Goal: Task Accomplishment & Management: Manage account settings

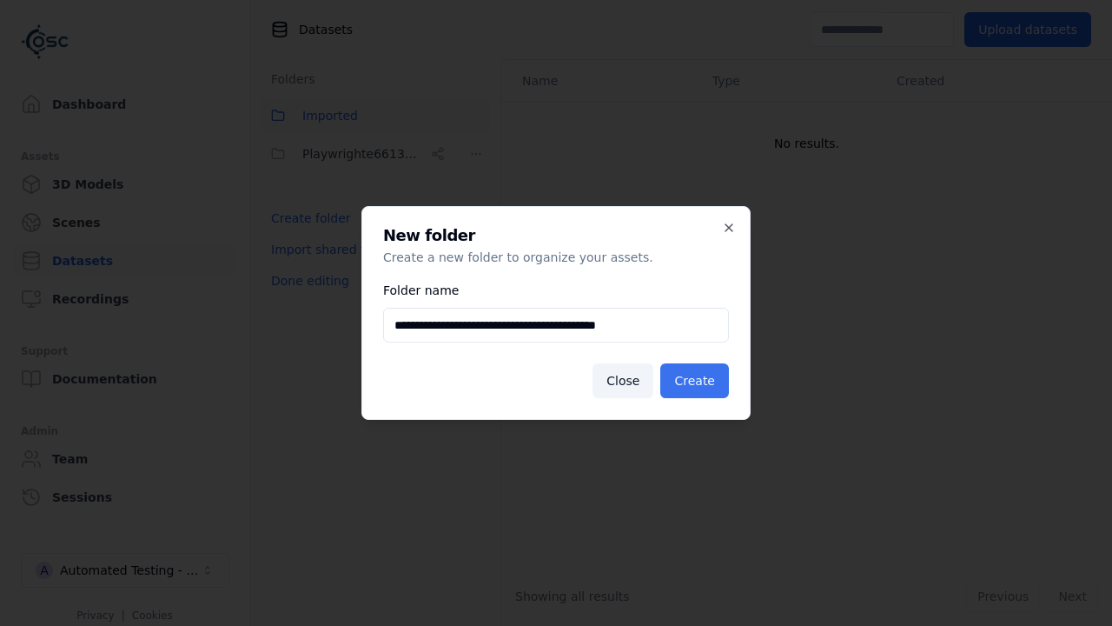
type input "**********"
click at [697, 381] on button "Create" at bounding box center [694, 380] width 69 height 35
click at [307, 296] on button "Done editing" at bounding box center [310, 280] width 99 height 31
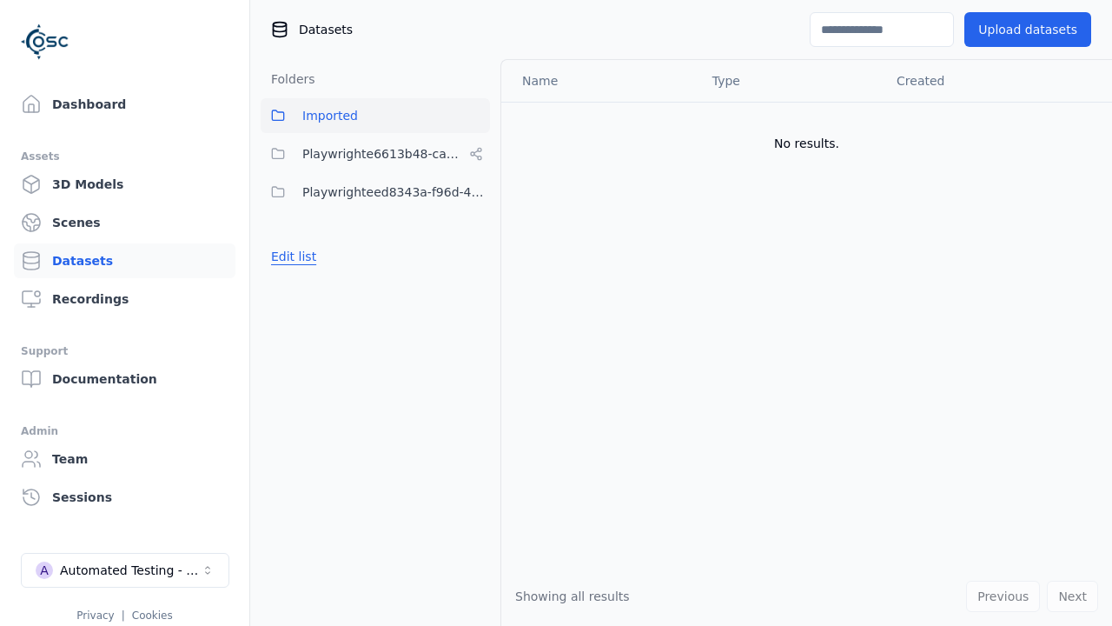
click at [291, 256] on button "Edit list" at bounding box center [294, 256] width 66 height 31
click at [476, 192] on html "Support Dashboard Assets 3D Models Scenes Datasets Recordings Support Documenta…" at bounding box center [556, 313] width 1112 height 626
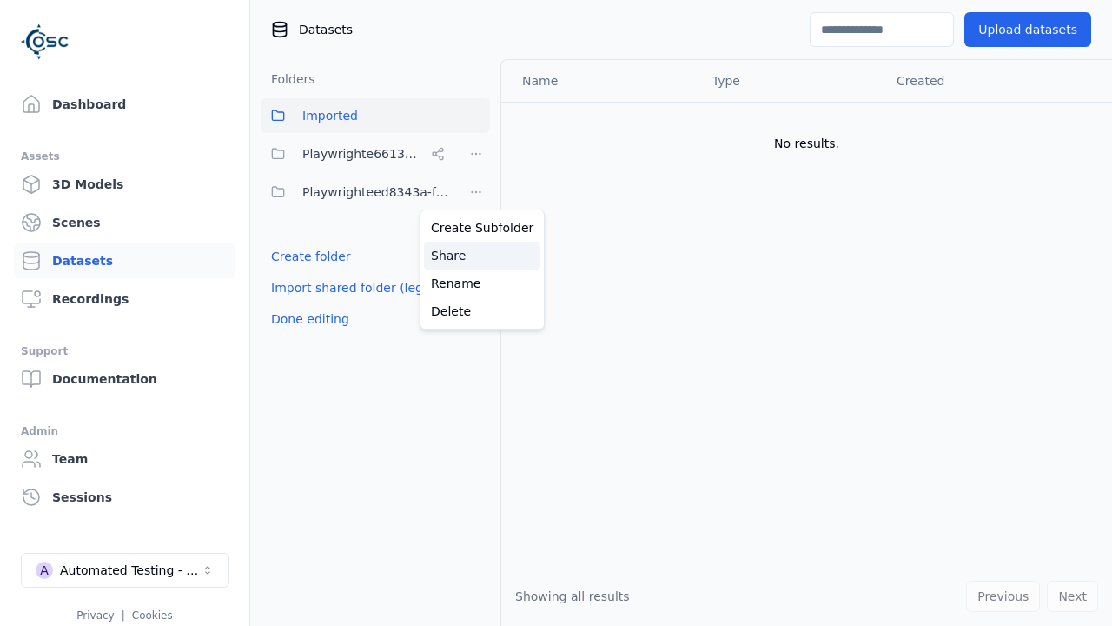
click at [475, 255] on div "Share" at bounding box center [482, 256] width 116 height 28
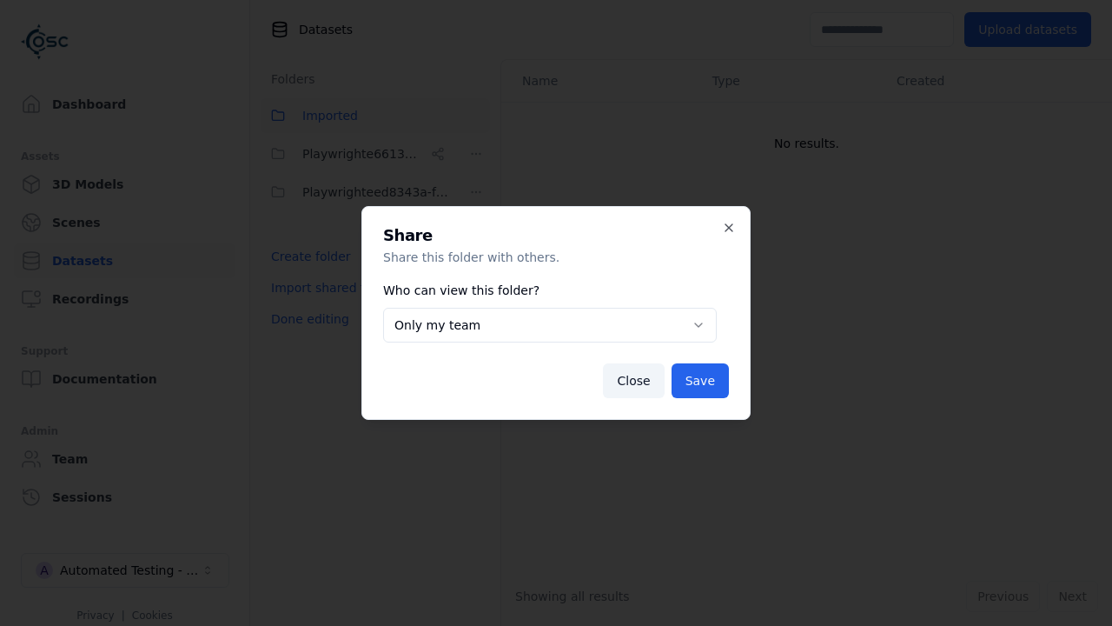
click at [549, 325] on button "Only my team" at bounding box center [550, 325] width 334 height 35
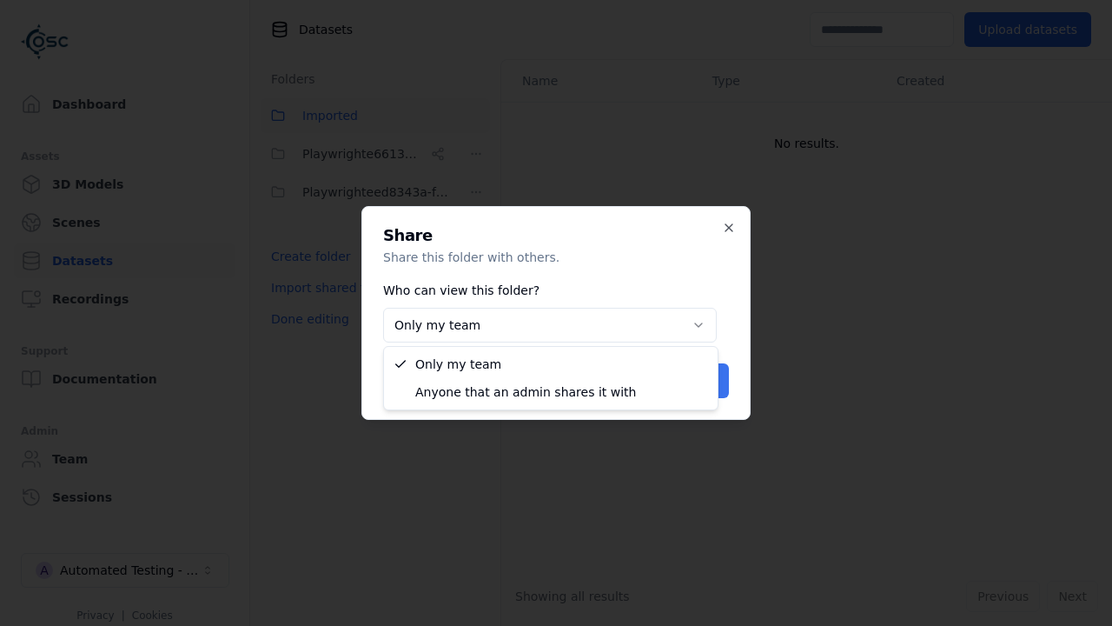
select select "****"
click at [702, 381] on button "Save" at bounding box center [700, 380] width 57 height 35
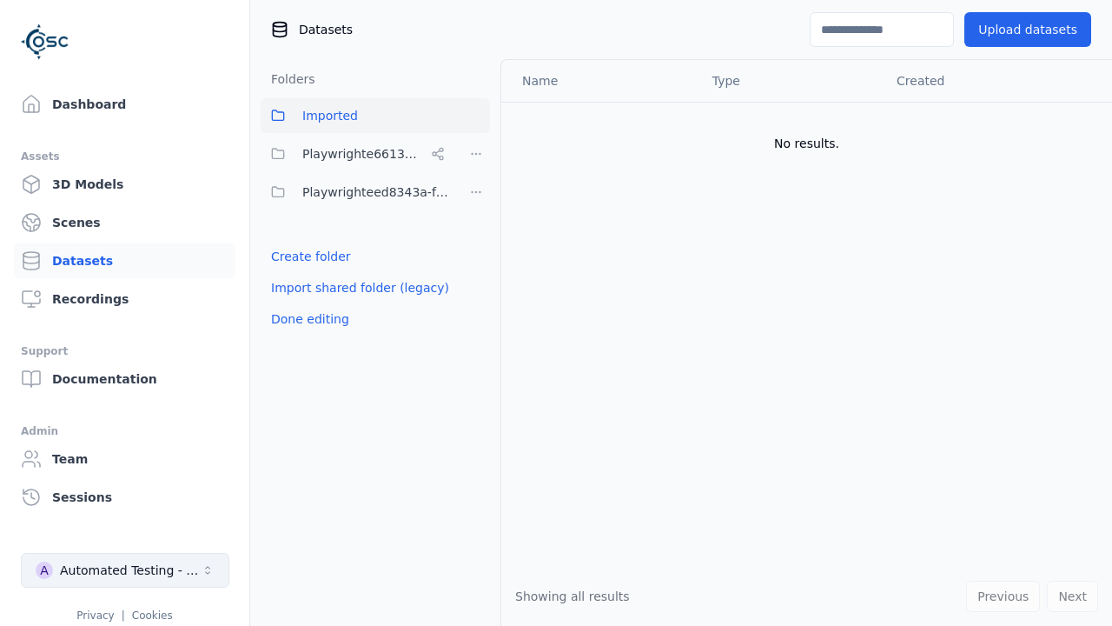
click at [307, 319] on button "Done editing" at bounding box center [310, 318] width 99 height 31
click at [125, 570] on div "Automated Testing - Playwright" at bounding box center [130, 569] width 141 height 17
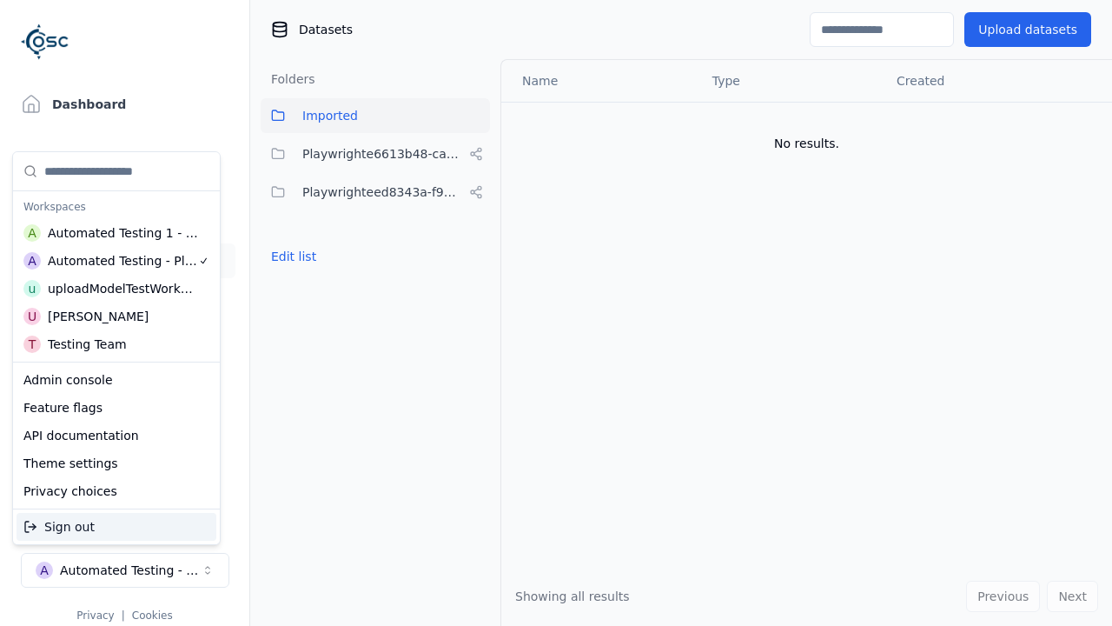
click at [112, 232] on div "Automated Testing 1 - Playwright" at bounding box center [123, 232] width 151 height 17
click at [556, 313] on html "Support Dashboard Assets 3D Models Scenes Datasets Recordings Support Documenta…" at bounding box center [556, 313] width 1112 height 626
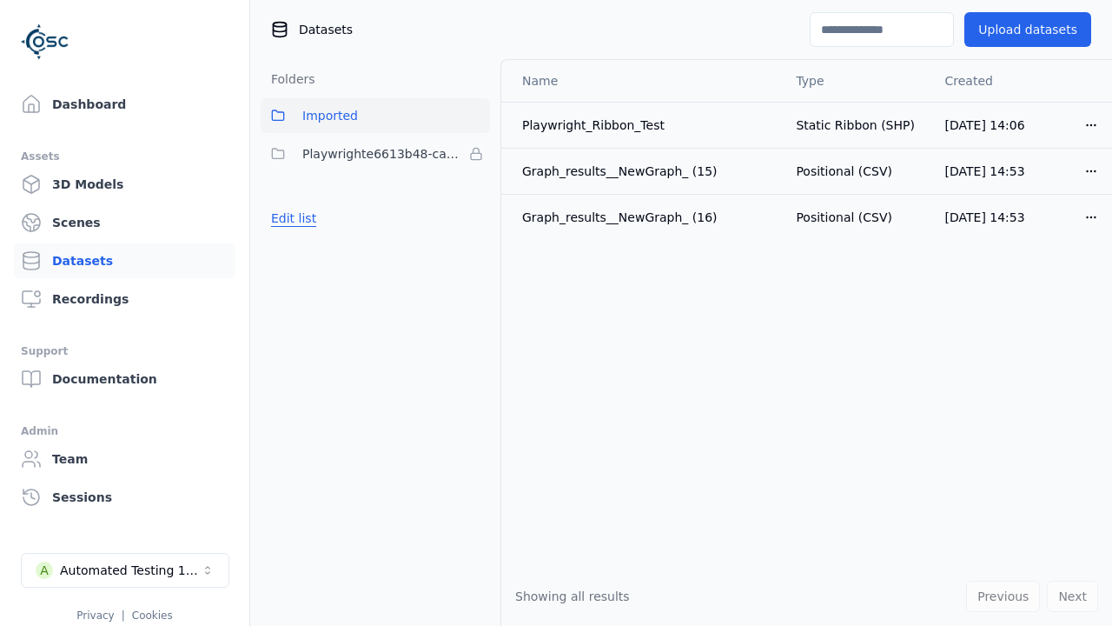
click at [291, 218] on button "Edit list" at bounding box center [294, 217] width 66 height 31
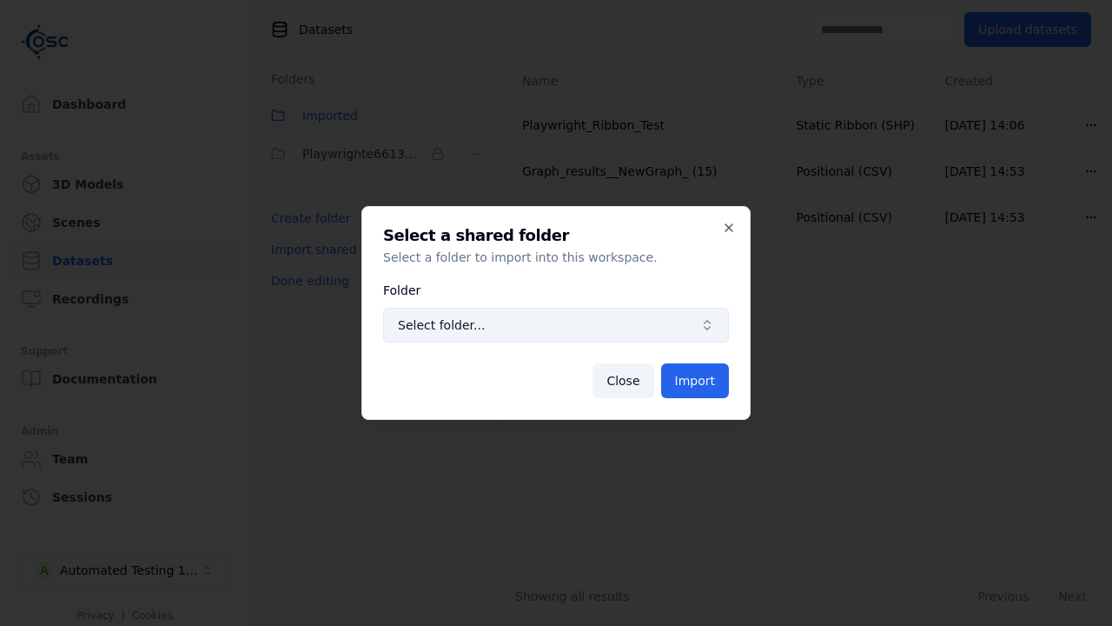
click at [556, 325] on span "Select folder..." at bounding box center [545, 324] width 295 height 17
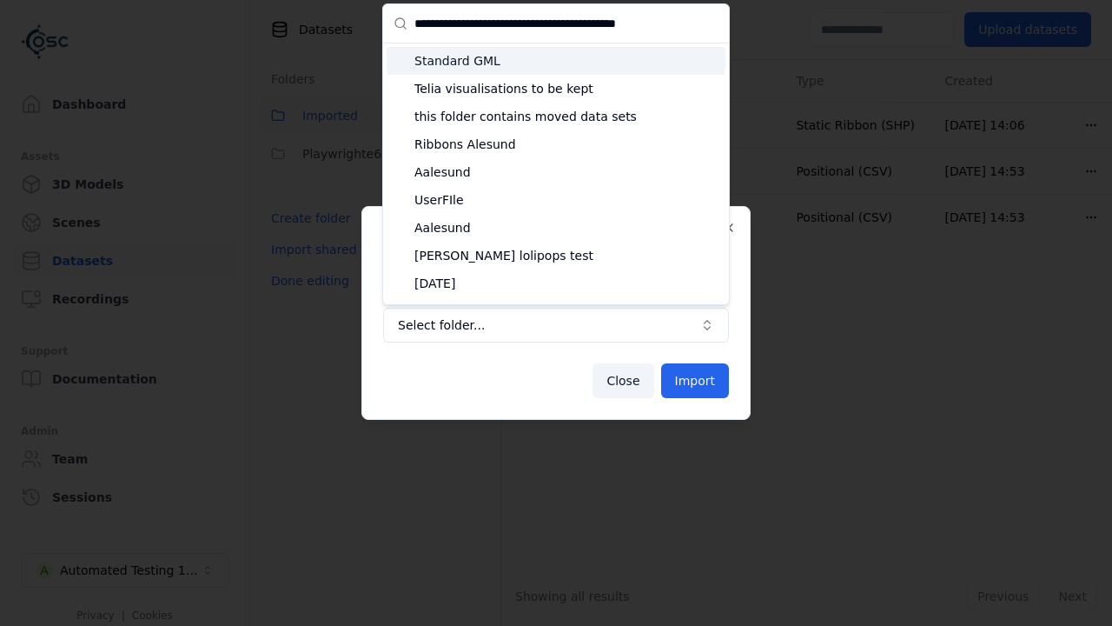
type input "**********"
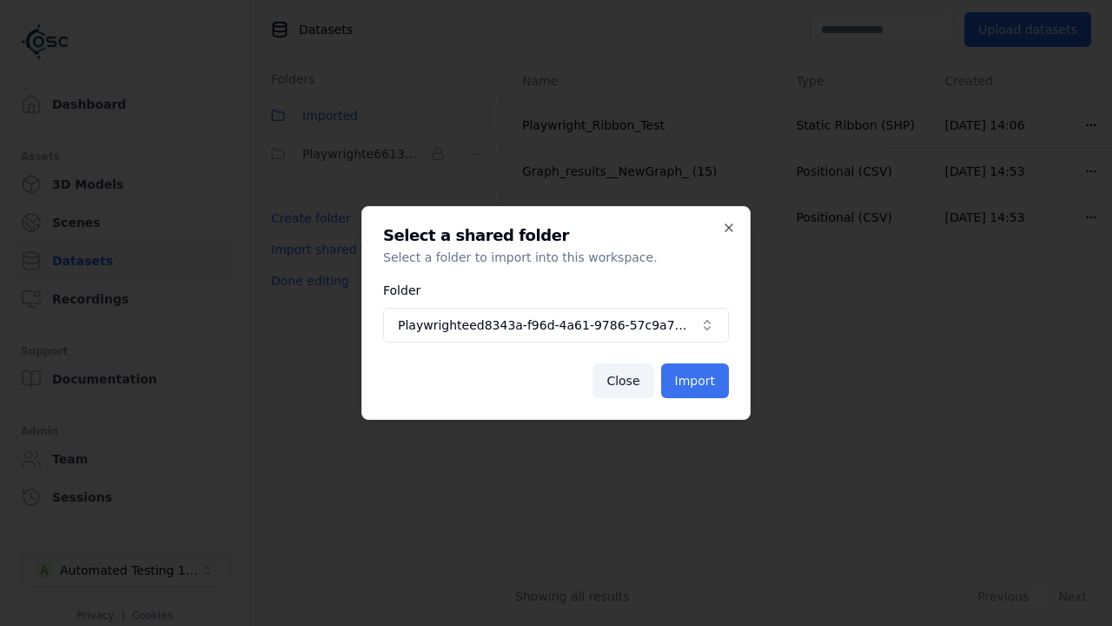
click at [696, 381] on button "Import" at bounding box center [695, 380] width 68 height 35
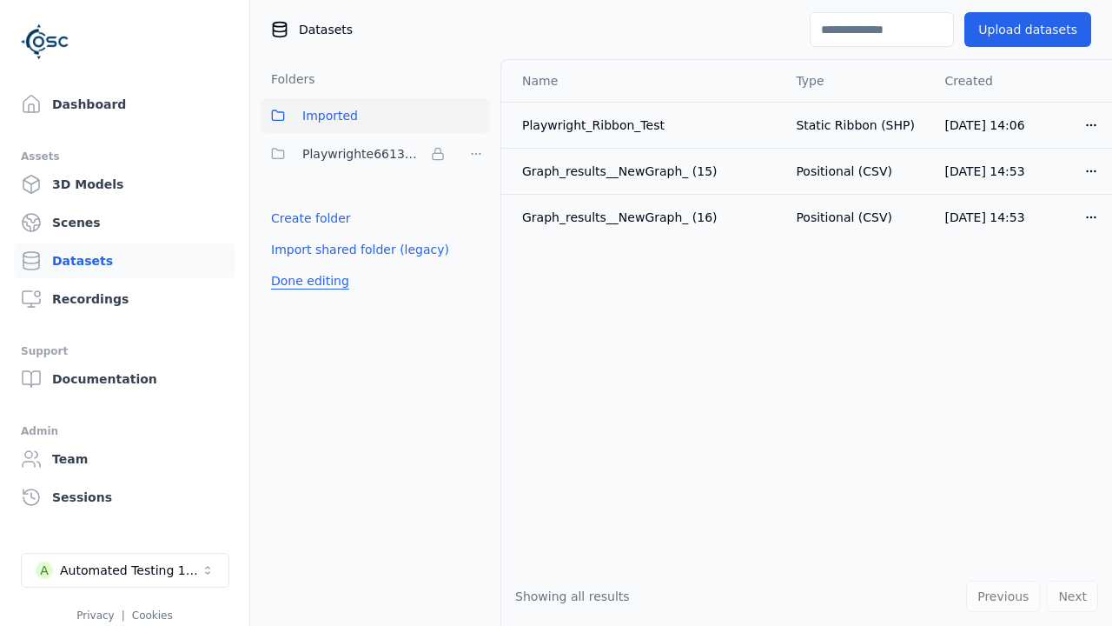
click at [307, 296] on button "Done editing" at bounding box center [310, 280] width 99 height 31
click at [291, 265] on button "Done editing" at bounding box center [310, 280] width 99 height 31
click at [476, 192] on html "Support Dashboard Assets 3D Models Scenes Datasets Recordings Support Documenta…" at bounding box center [556, 313] width 1112 height 626
click at [556, 313] on html "Support Dashboard Assets 3D Models Scenes Datasets Recordings Support Documenta…" at bounding box center [556, 313] width 1112 height 626
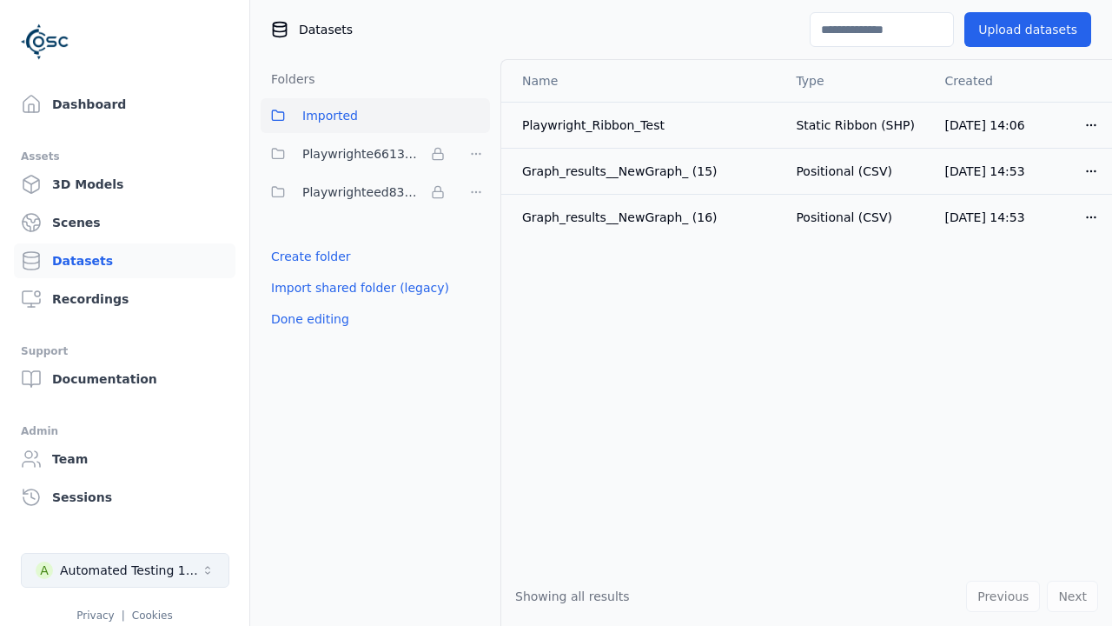
click at [307, 319] on button "Done editing" at bounding box center [310, 318] width 99 height 31
click at [125, 570] on div "Automated Testing 1 - Playwright" at bounding box center [130, 569] width 141 height 17
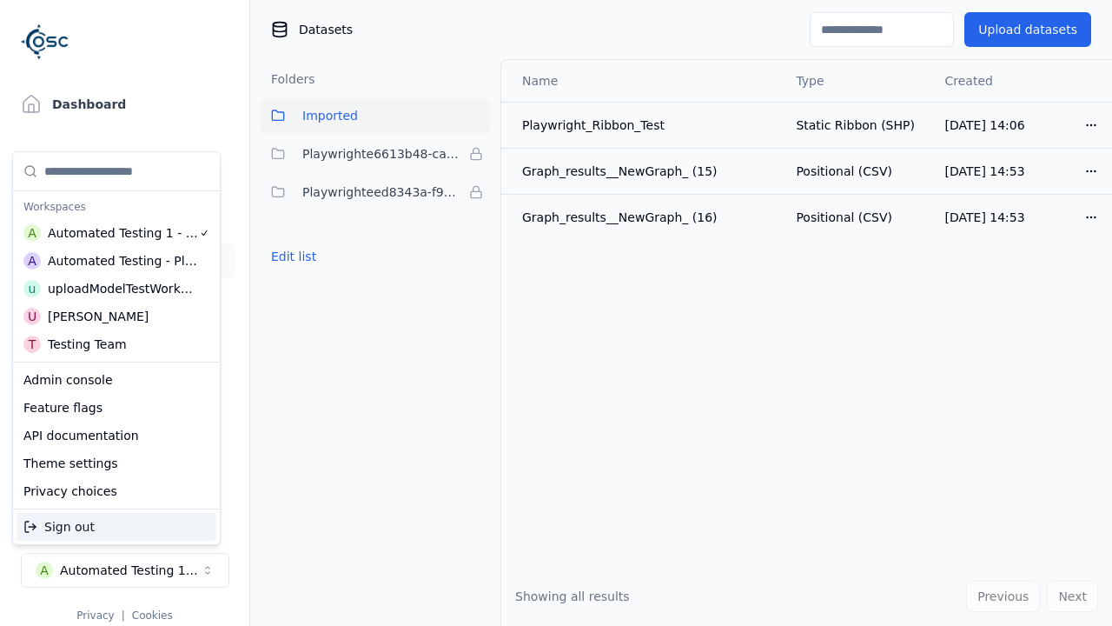
click at [112, 260] on div "Automated Testing - Playwright" at bounding box center [123, 260] width 150 height 17
click at [556, 313] on html "Support Dashboard Assets 3D Models Scenes Datasets Recordings Support Documenta…" at bounding box center [556, 313] width 1112 height 626
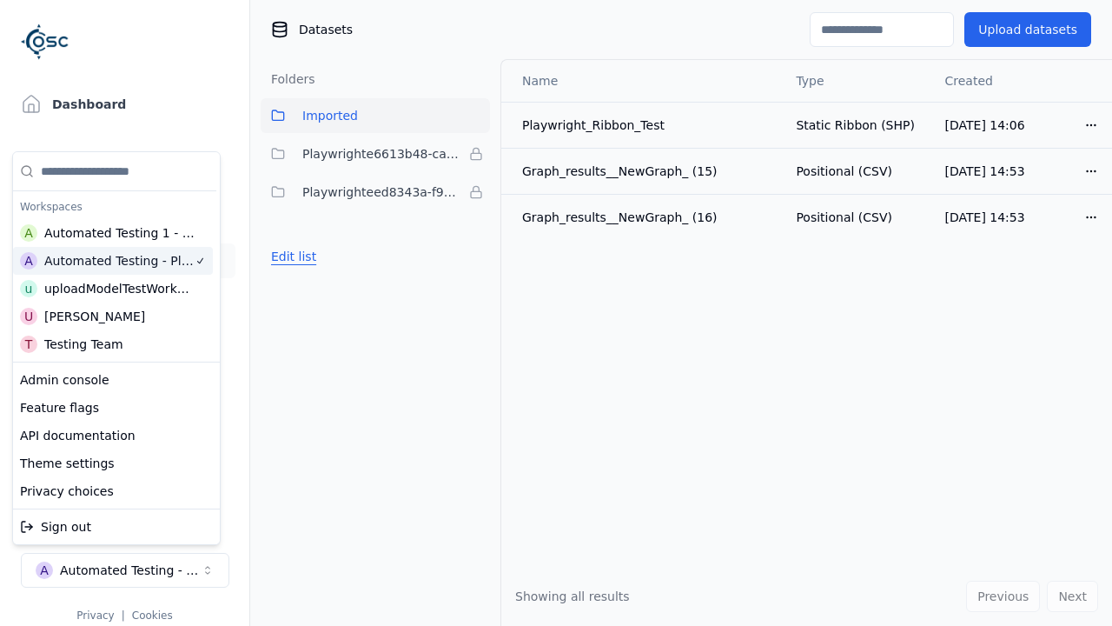
click at [291, 256] on button "Edit list" at bounding box center [294, 256] width 66 height 31
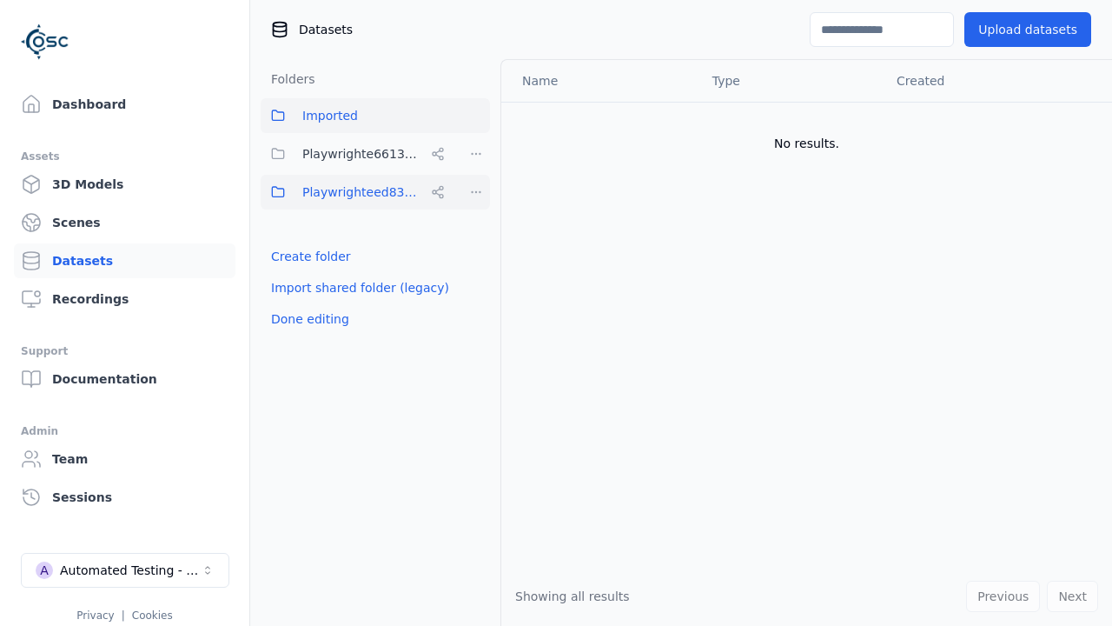
click at [476, 192] on html "Support Dashboard Assets 3D Models Scenes Datasets Recordings Support Documenta…" at bounding box center [556, 313] width 1112 height 626
click at [475, 282] on div "Rename" at bounding box center [482, 283] width 116 height 28
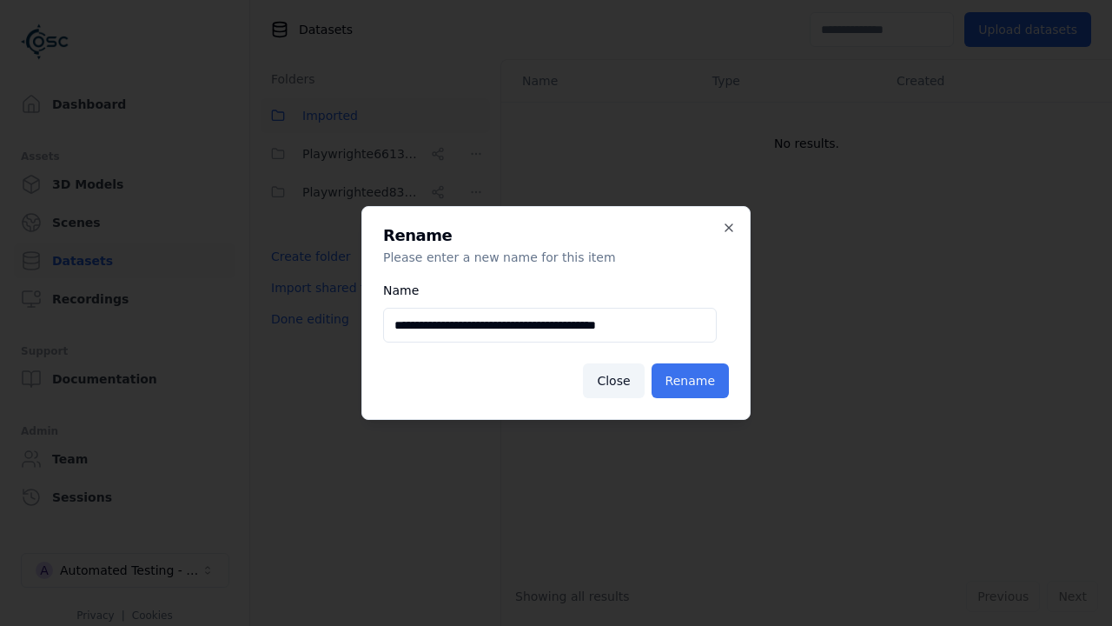
click at [549, 325] on input "**********" at bounding box center [550, 325] width 334 height 35
type input "**********"
click at [693, 381] on button "Rename" at bounding box center [690, 380] width 77 height 35
click at [307, 319] on button "Done editing" at bounding box center [310, 318] width 99 height 31
click at [125, 570] on div "Automated Testing - Playwright" at bounding box center [130, 569] width 141 height 17
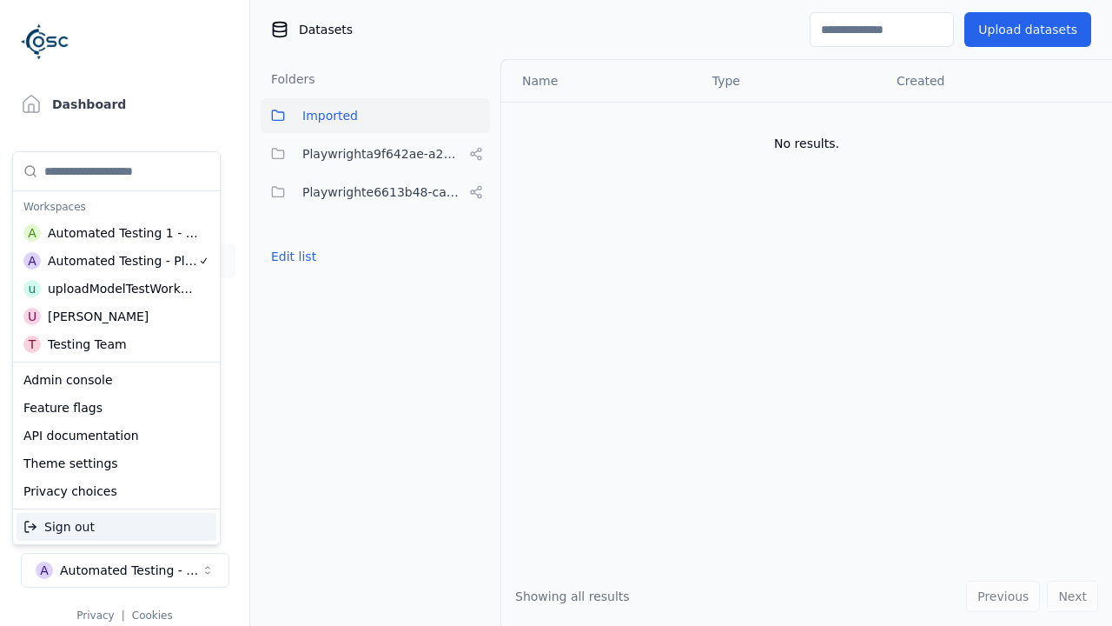
click at [112, 232] on div "Automated Testing 1 - Playwright" at bounding box center [123, 232] width 151 height 17
click at [556, 313] on html "Support Dashboard Assets 3D Models Scenes Datasets Recordings Support Documenta…" at bounding box center [556, 313] width 1112 height 626
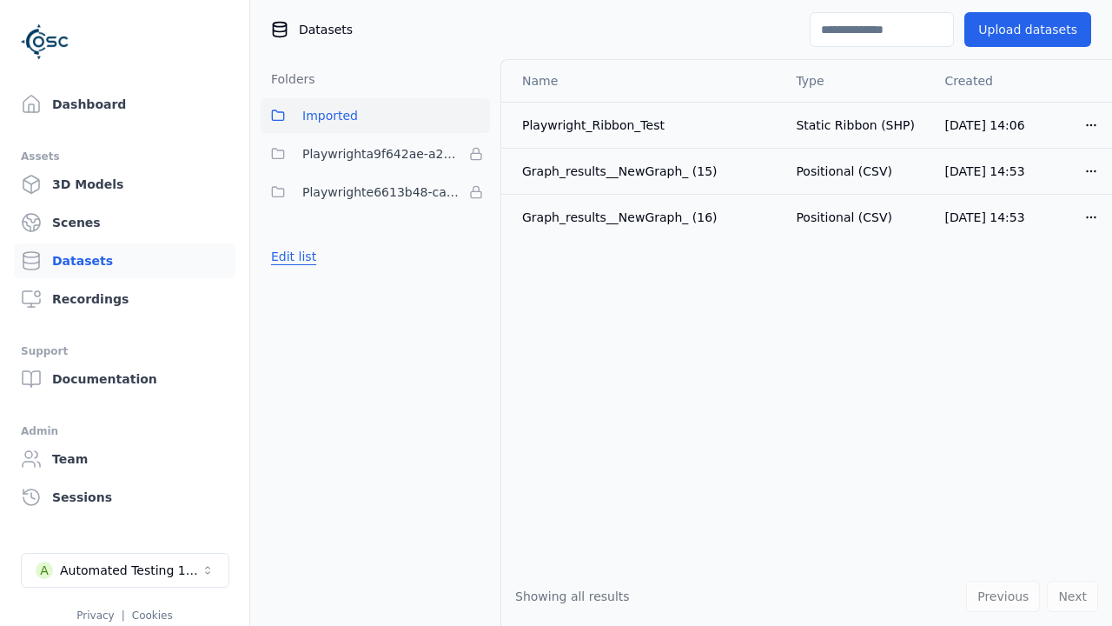
click at [291, 256] on button "Edit list" at bounding box center [294, 256] width 66 height 31
click at [476, 154] on html "Support Dashboard Assets 3D Models Scenes Datasets Recordings Support Documenta…" at bounding box center [556, 313] width 1112 height 626
click at [476, 189] on div "Remove" at bounding box center [476, 190] width 103 height 28
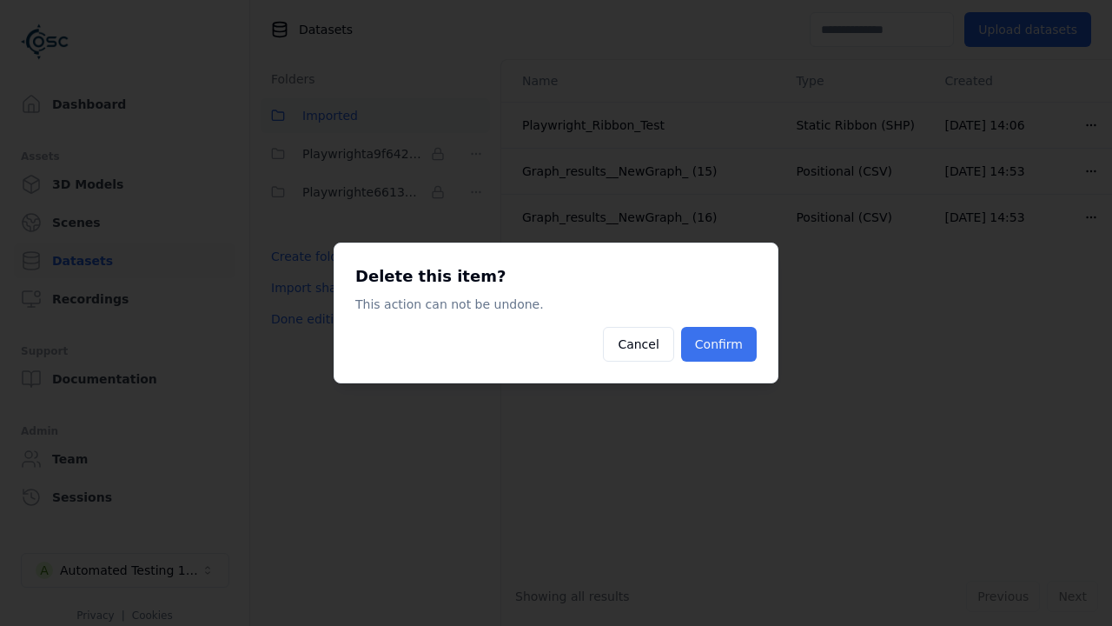
click at [720, 344] on button "Confirm" at bounding box center [719, 344] width 76 height 35
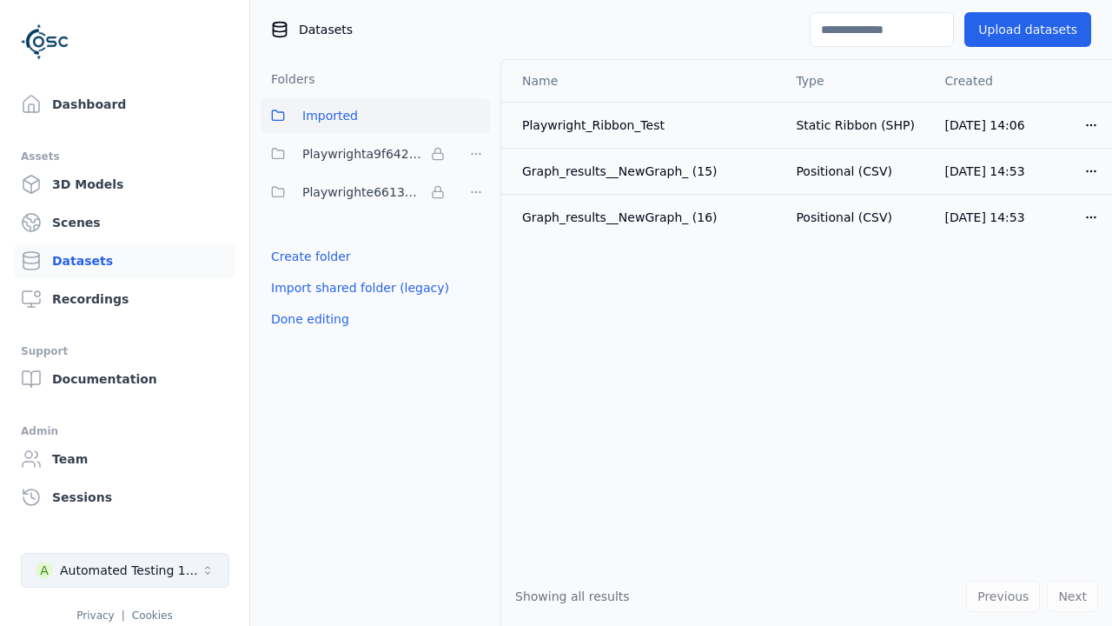
click at [307, 303] on button "Done editing" at bounding box center [310, 318] width 99 height 31
click at [125, 570] on div "Automated Testing 1 - Playwright" at bounding box center [130, 569] width 141 height 17
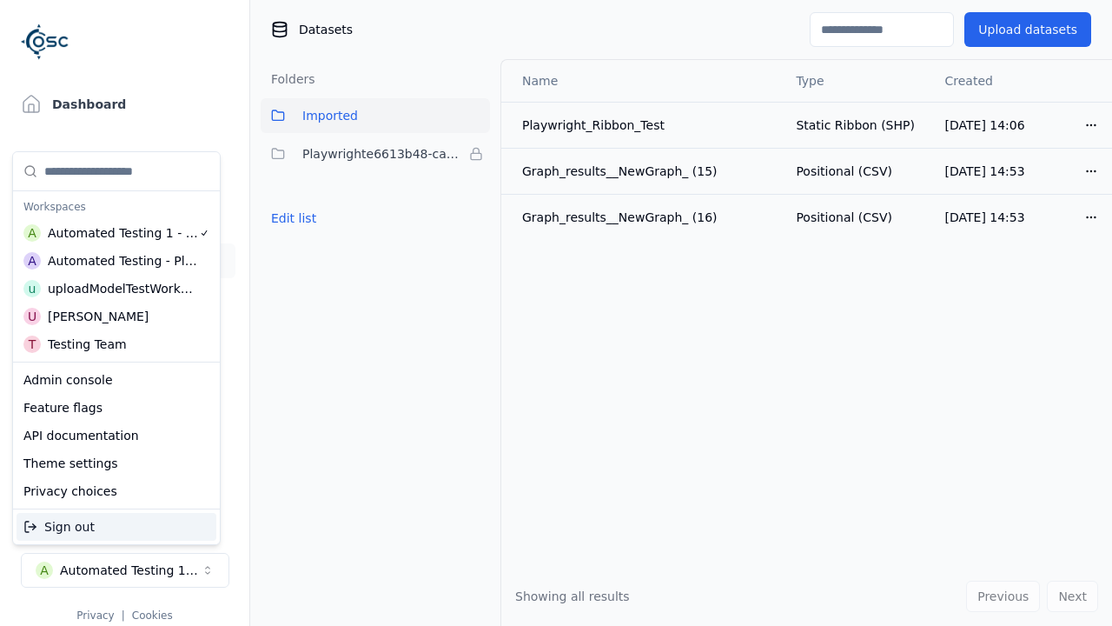
click at [112, 260] on div "Automated Testing - Playwright" at bounding box center [123, 260] width 150 height 17
click at [556, 313] on html "Support Dashboard Assets 3D Models Scenes Datasets Recordings Support Documenta…" at bounding box center [556, 313] width 1112 height 626
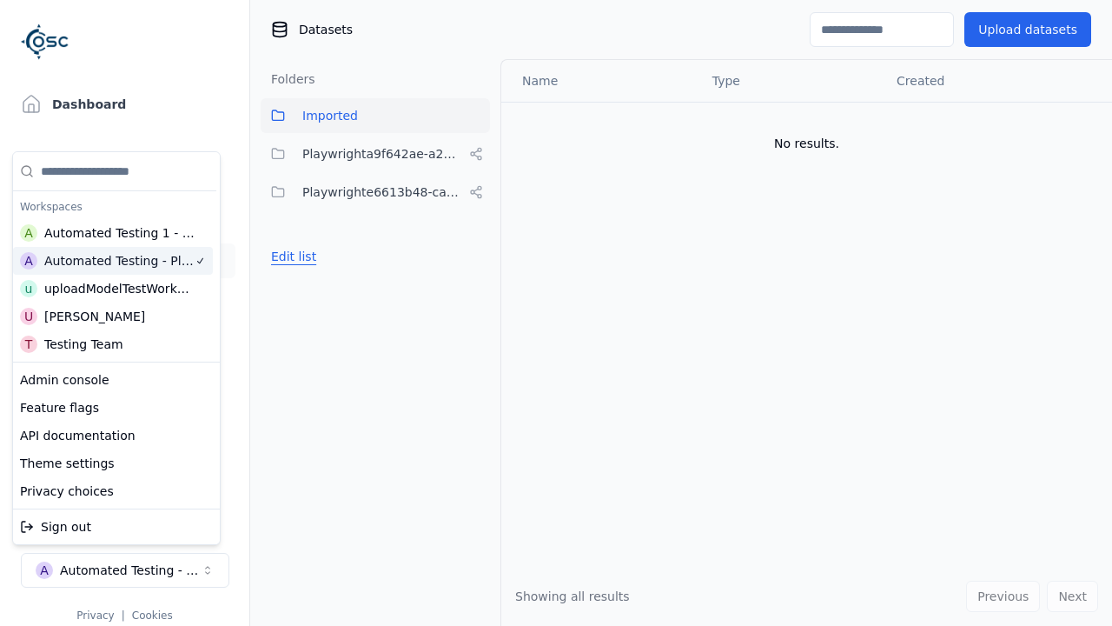
click at [291, 256] on button "Edit list" at bounding box center [294, 256] width 66 height 31
click at [476, 154] on html "Support Dashboard Assets 3D Models Scenes Datasets Recordings Support Documenta…" at bounding box center [556, 313] width 1112 height 626
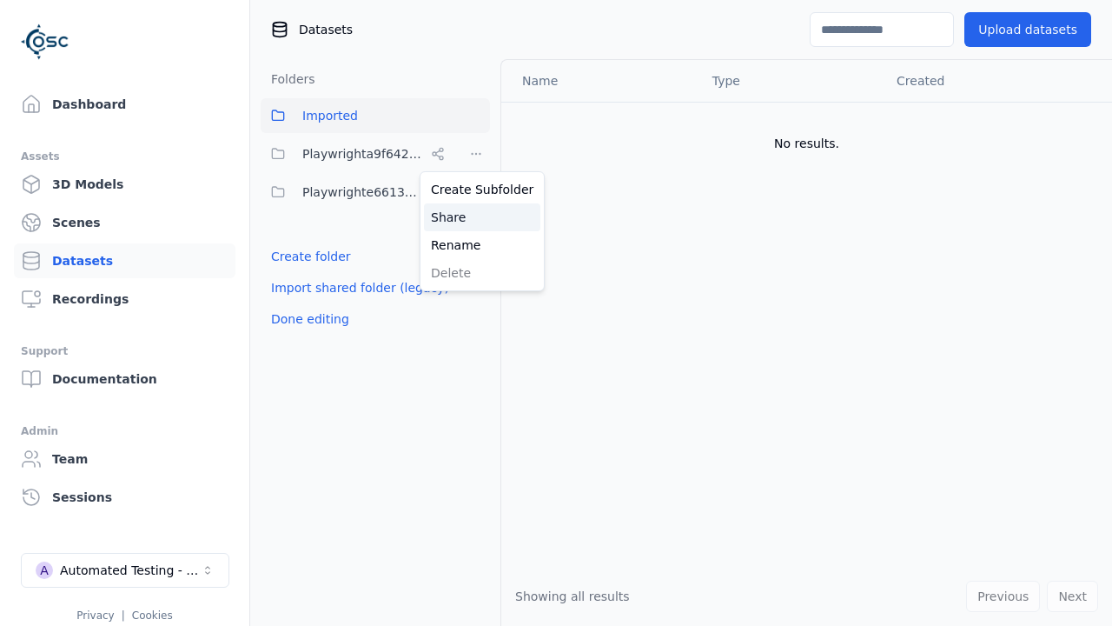
click at [475, 216] on div "Share" at bounding box center [482, 217] width 116 height 28
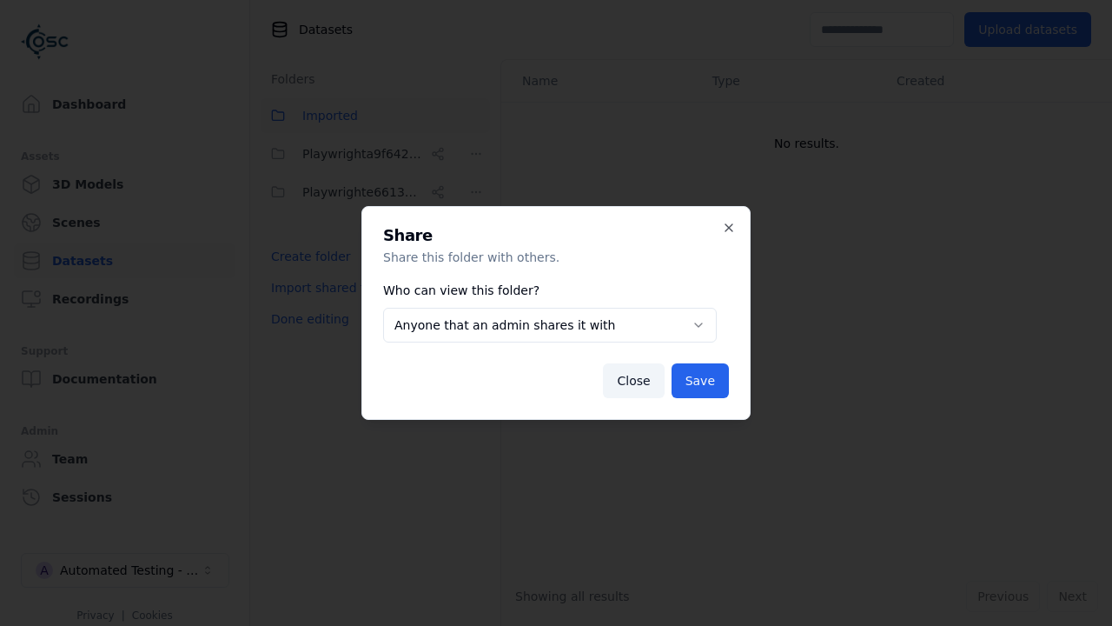
click at [549, 325] on button "Anyone that an admin shares it with" at bounding box center [550, 325] width 334 height 35
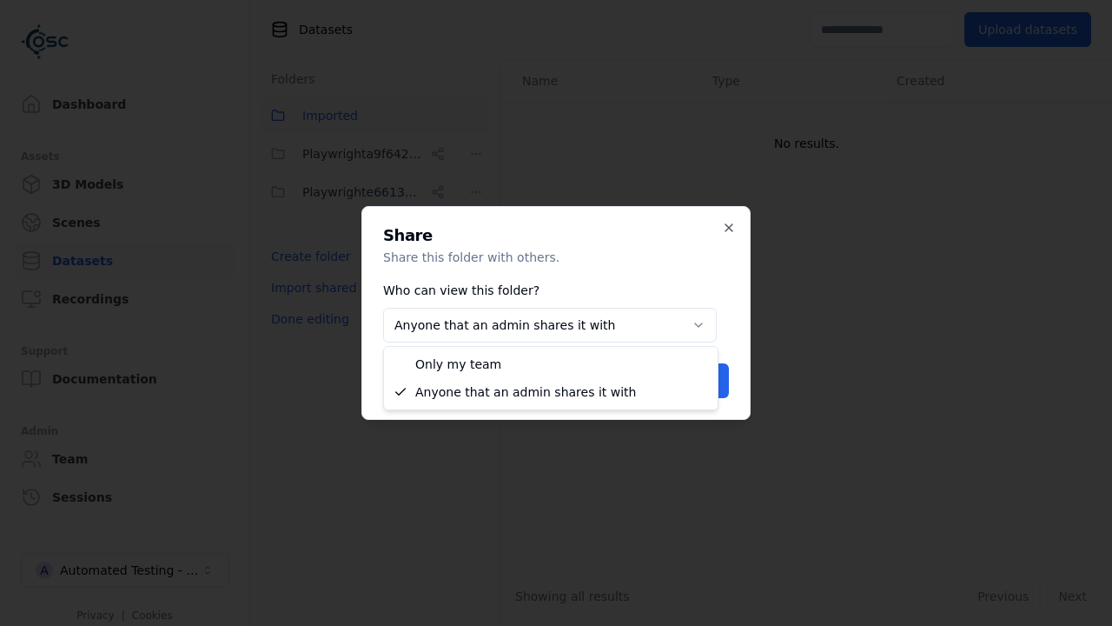
select select "*****"
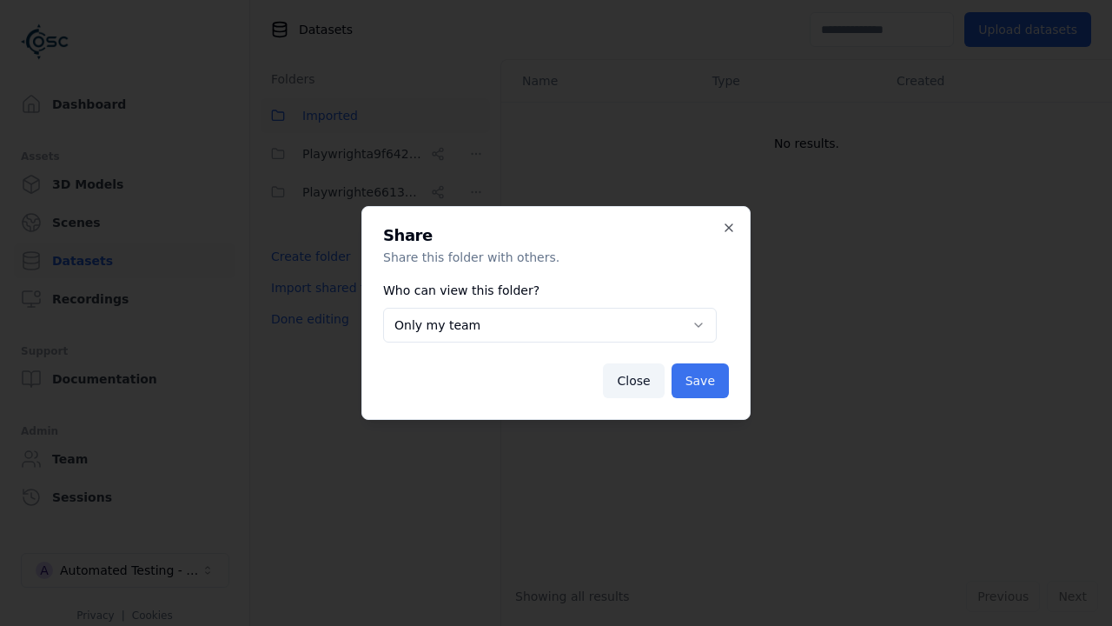
click at [702, 381] on button "Save" at bounding box center [700, 380] width 57 height 35
click at [307, 319] on button "Done editing" at bounding box center [310, 318] width 99 height 31
click at [291, 303] on button "Done editing" at bounding box center [310, 318] width 99 height 31
click at [476, 154] on html "**********" at bounding box center [556, 313] width 1112 height 626
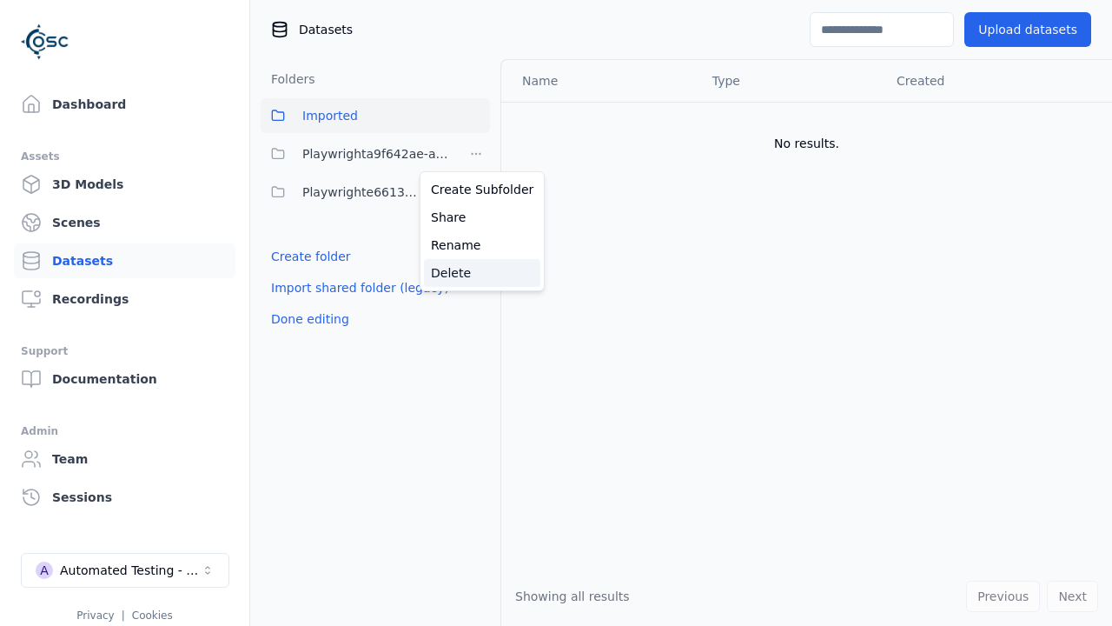
click at [475, 272] on div "Delete" at bounding box center [482, 273] width 116 height 28
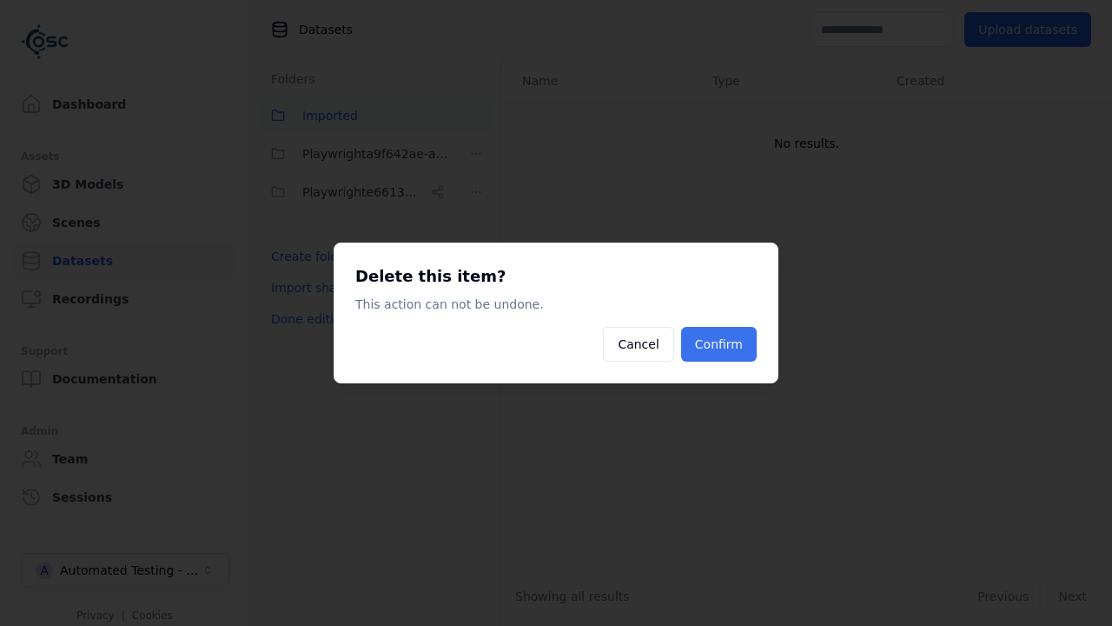
click at [720, 344] on button "Confirm" at bounding box center [719, 344] width 76 height 35
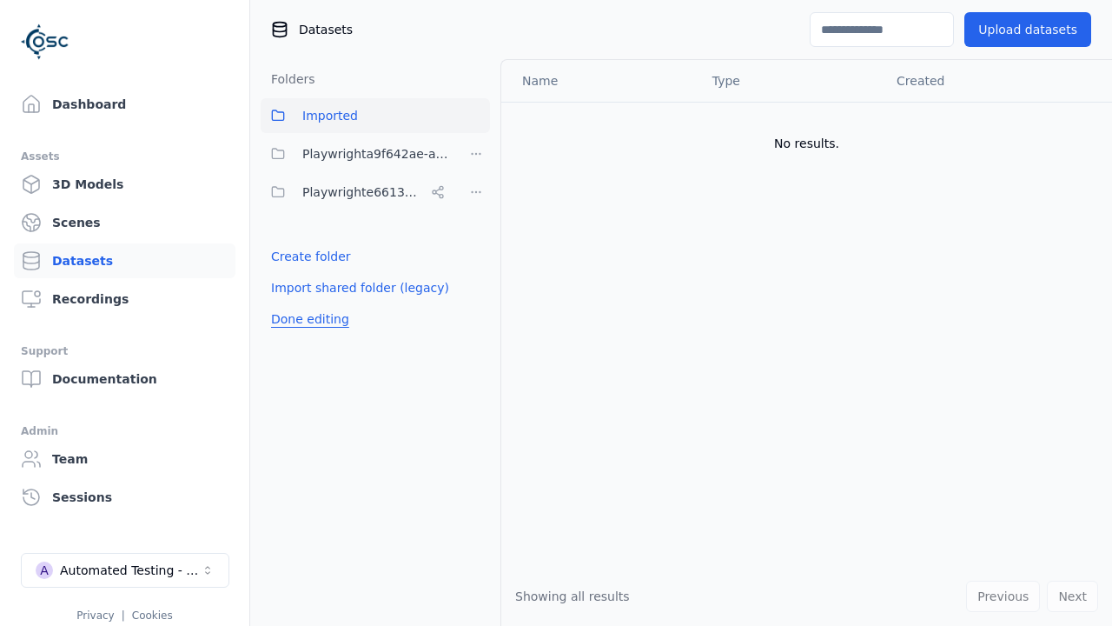
click at [307, 303] on button "Done editing" at bounding box center [310, 318] width 99 height 31
